Goal: Task Accomplishment & Management: Manage account settings

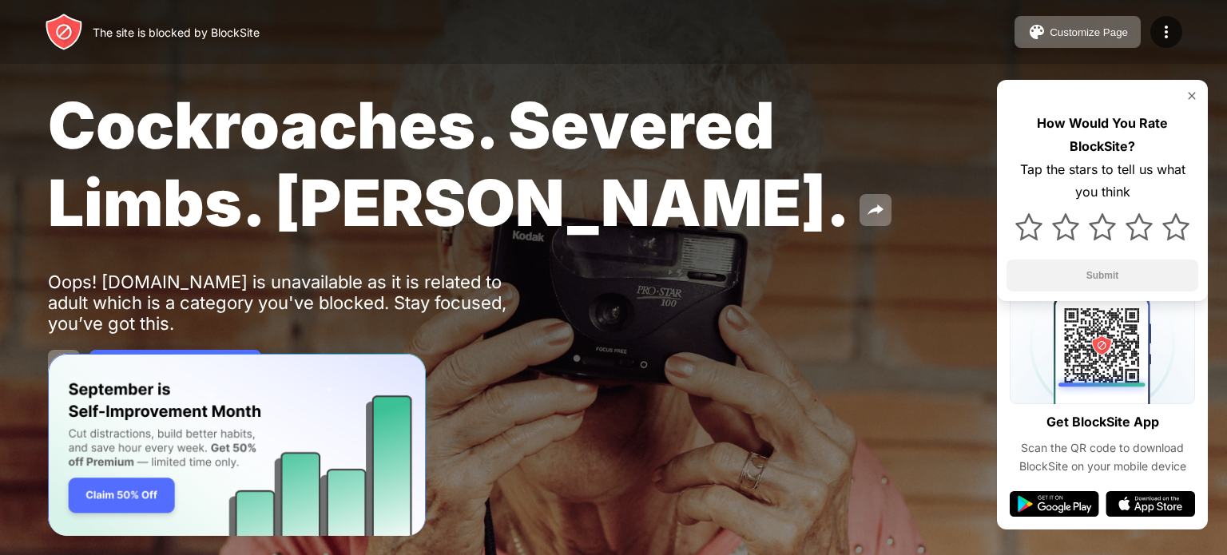
click at [1192, 92] on img at bounding box center [1192, 95] width 13 height 13
click at [1163, 37] on img at bounding box center [1166, 31] width 19 height 19
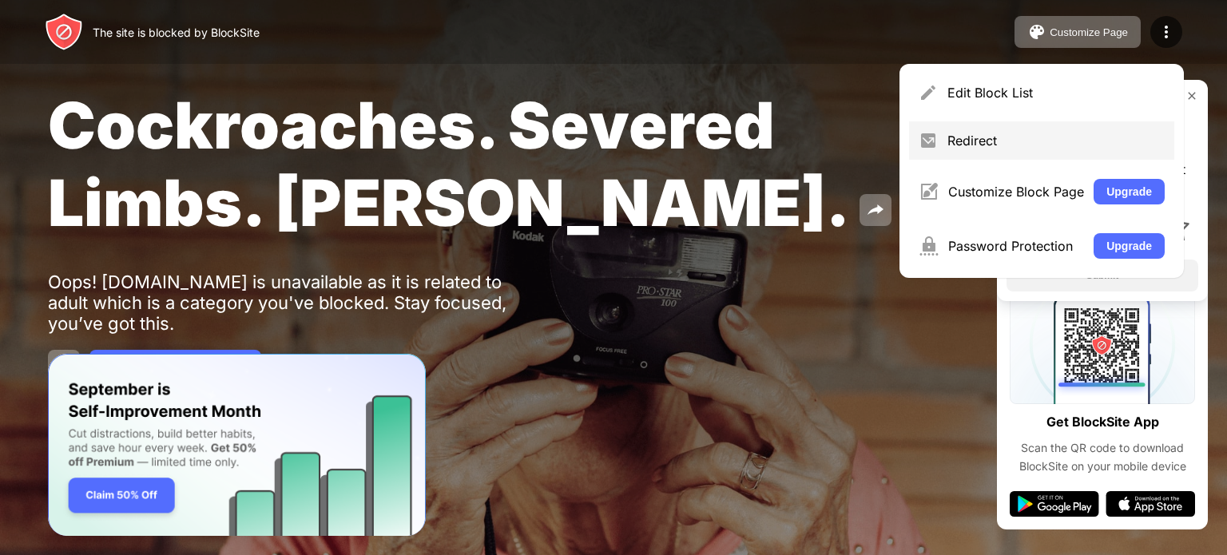
click at [1004, 141] on div "Redirect" at bounding box center [1056, 141] width 217 height 16
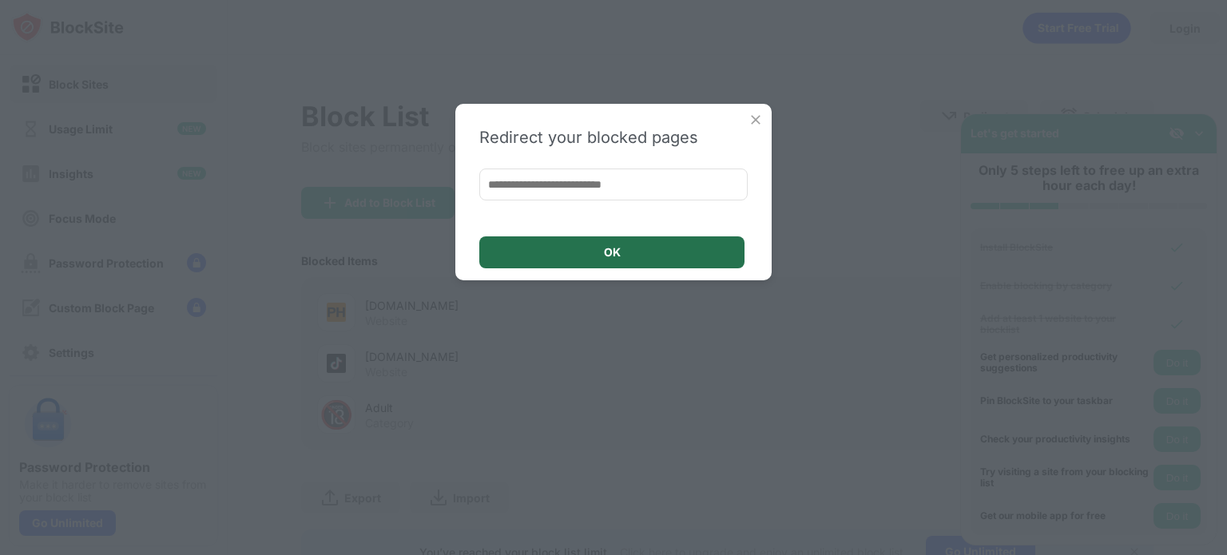
click at [668, 245] on div "OK" at bounding box center [611, 253] width 265 height 32
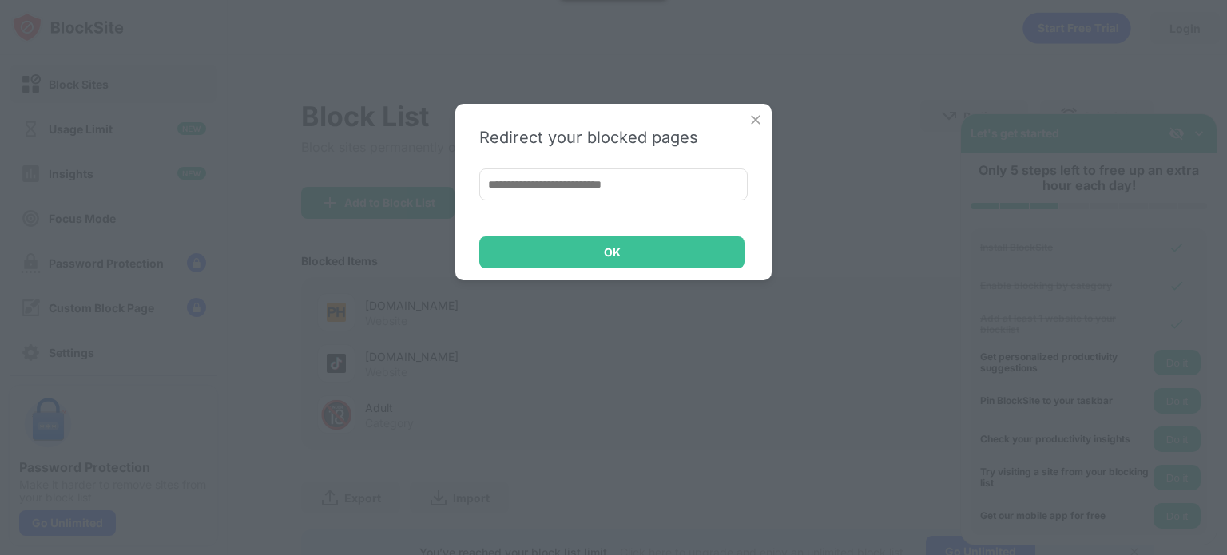
click at [759, 121] on img at bounding box center [756, 120] width 16 height 16
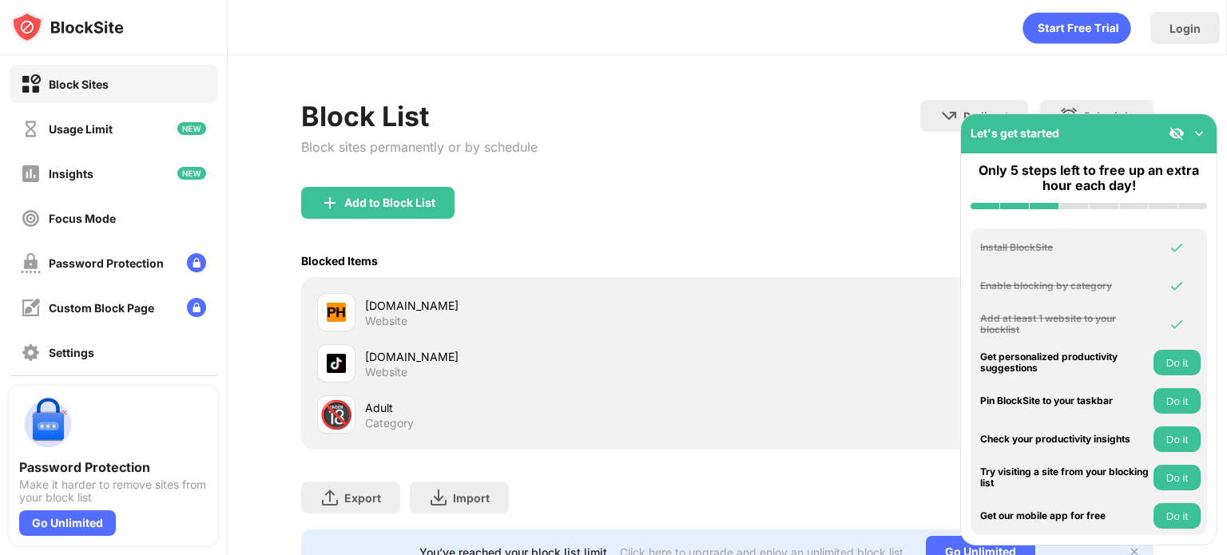
click at [1194, 134] on img at bounding box center [1199, 133] width 16 height 16
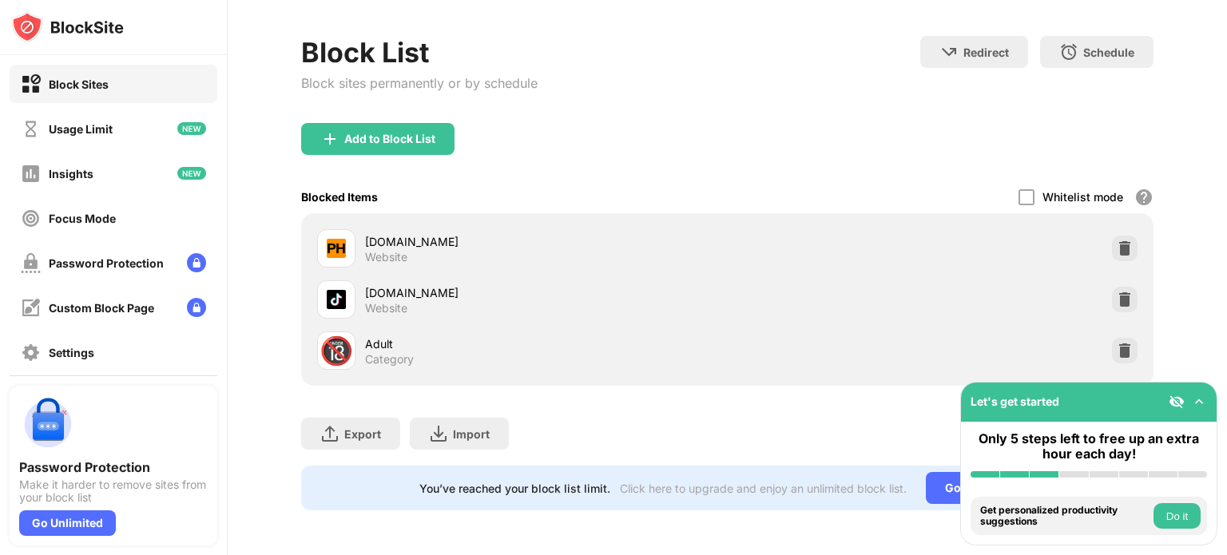
scroll to position [74, 0]
click at [1117, 343] on img at bounding box center [1125, 351] width 16 height 16
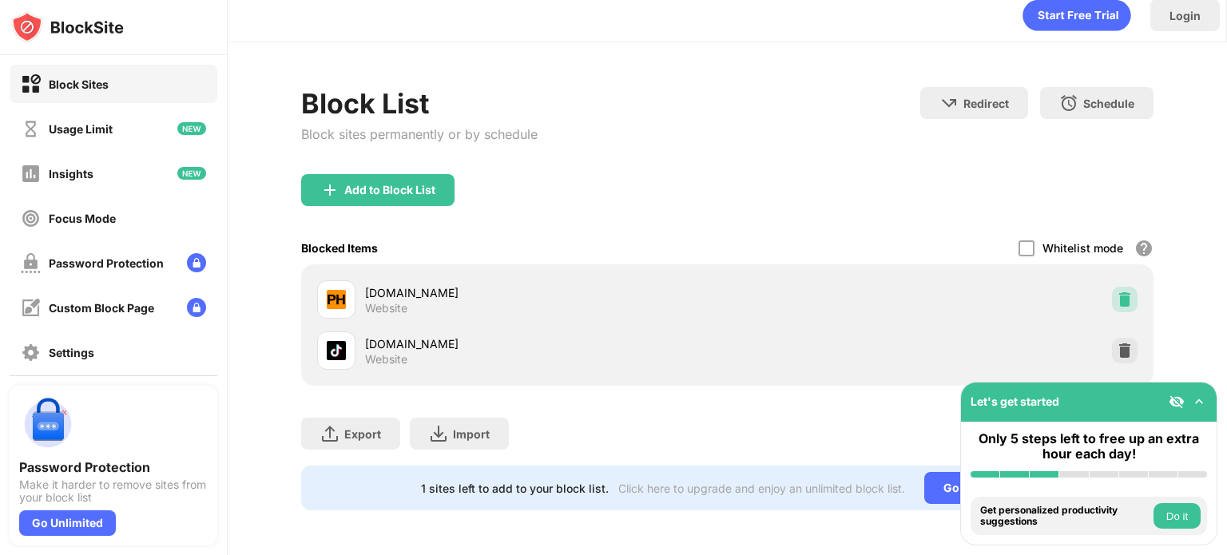
click at [1117, 292] on img at bounding box center [1125, 300] width 16 height 16
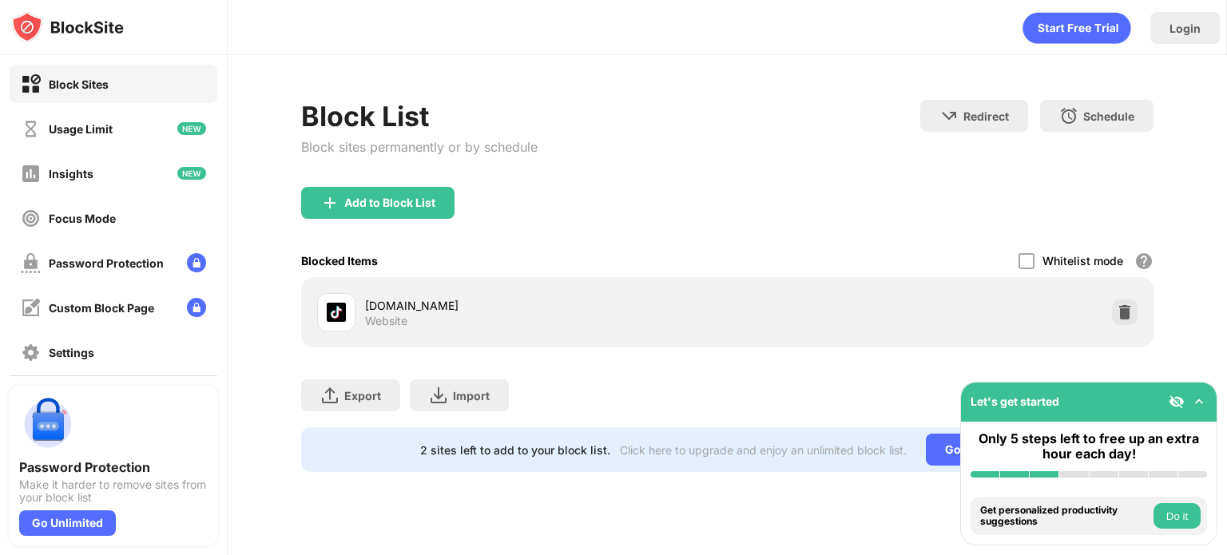
scroll to position [0, 0]
